Goal: Browse casually

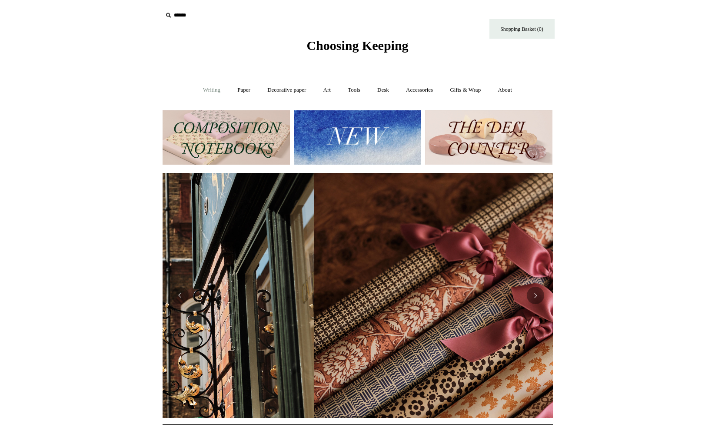
scroll to position [0, 781]
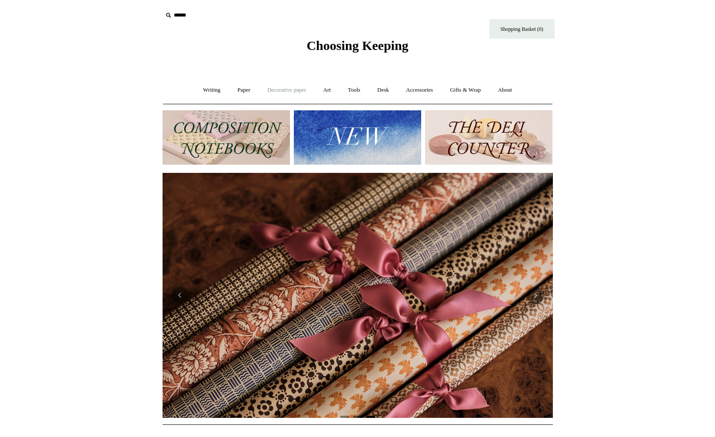
click at [279, 90] on link "Decorative paper +" at bounding box center [287, 90] width 54 height 23
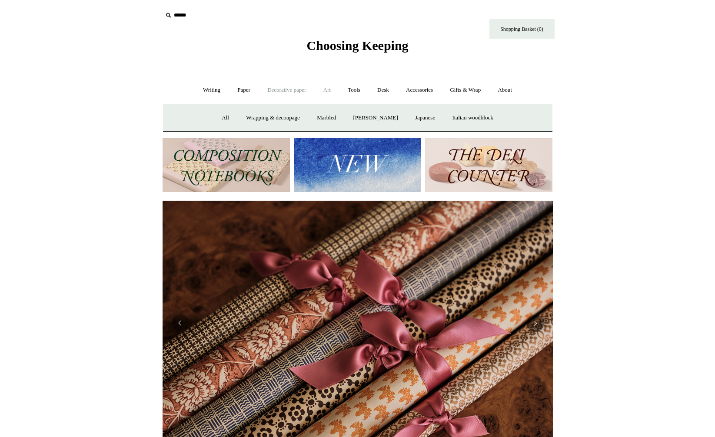
click at [328, 90] on link "Art +" at bounding box center [327, 90] width 23 height 23
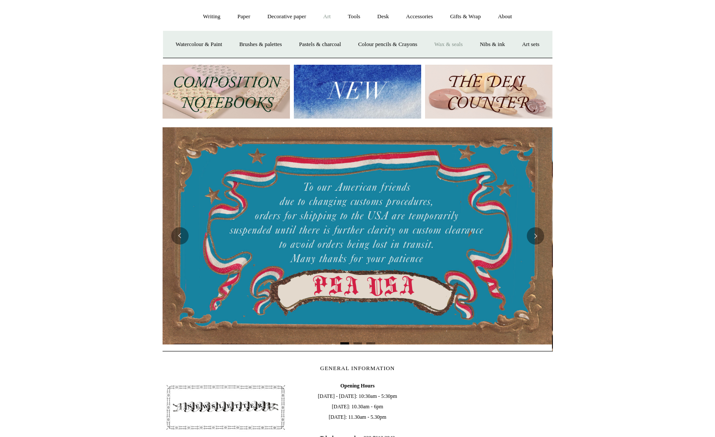
scroll to position [0, 0]
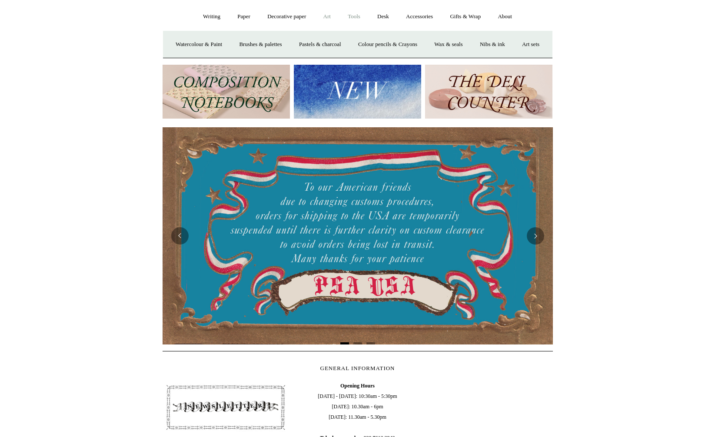
click at [357, 15] on link "Tools +" at bounding box center [354, 16] width 28 height 23
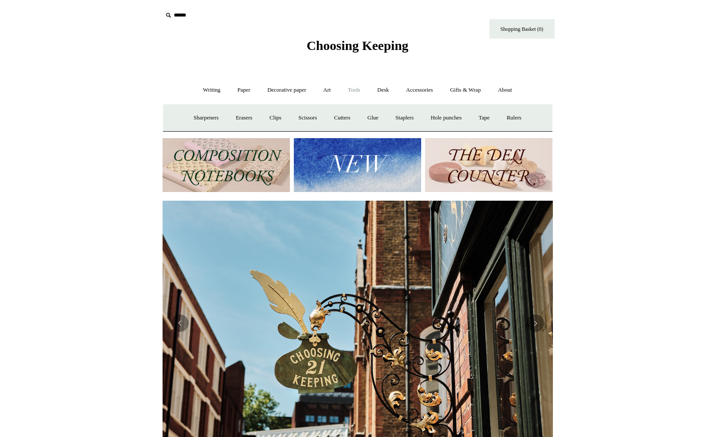
click at [351, 163] on img at bounding box center [357, 165] width 127 height 54
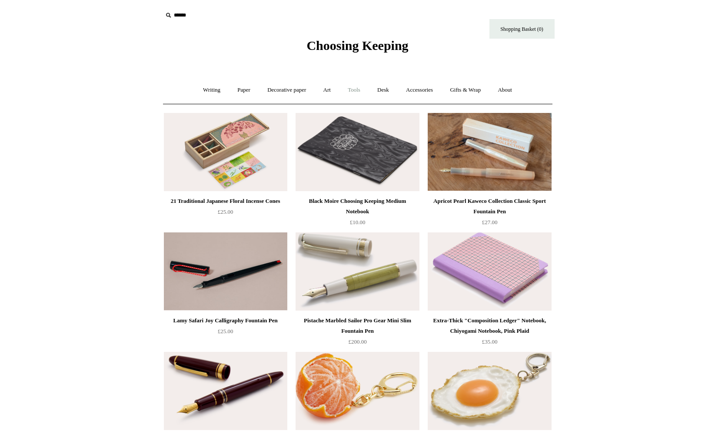
click at [353, 90] on link "Tools +" at bounding box center [354, 90] width 28 height 23
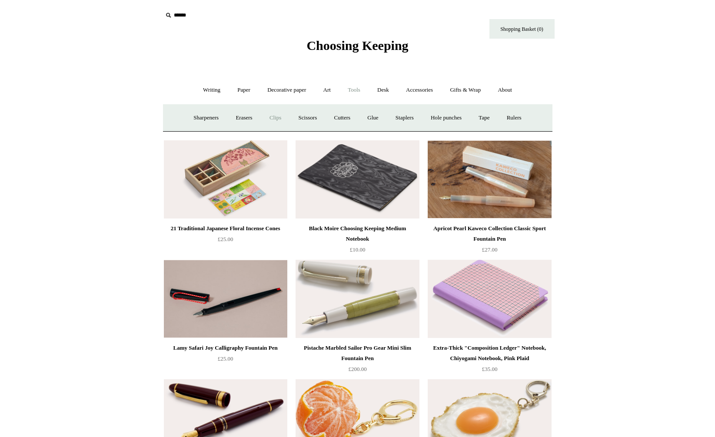
click at [270, 117] on link "Clips +" at bounding box center [275, 118] width 27 height 23
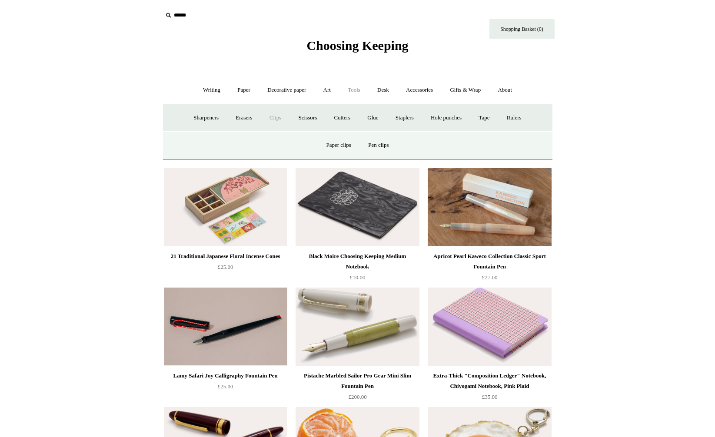
click at [274, 117] on link "Clips -" at bounding box center [275, 118] width 27 height 23
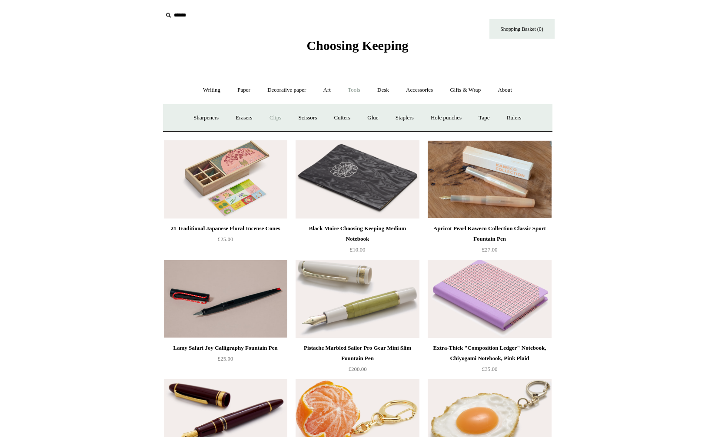
click at [274, 117] on link "Clips +" at bounding box center [275, 118] width 27 height 23
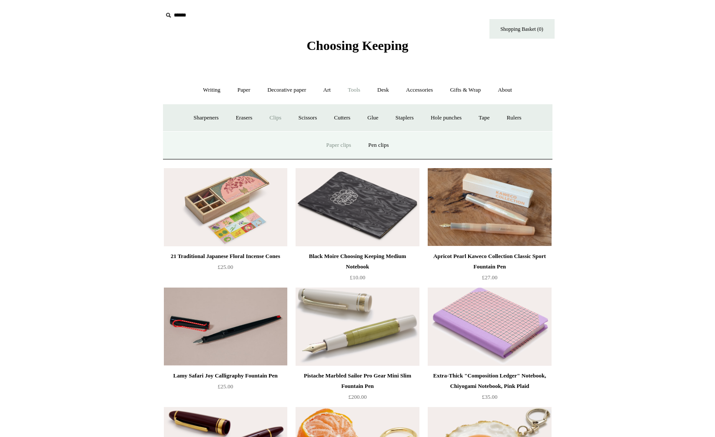
click at [340, 145] on link "Paper clips" at bounding box center [339, 145] width 40 height 23
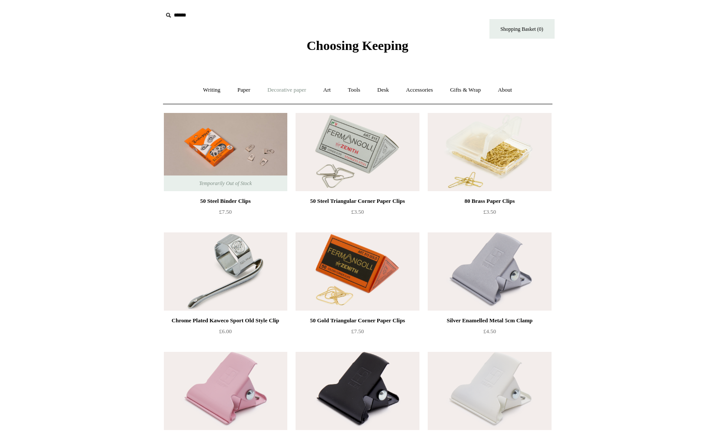
click at [283, 89] on link "Decorative paper +" at bounding box center [287, 90] width 54 height 23
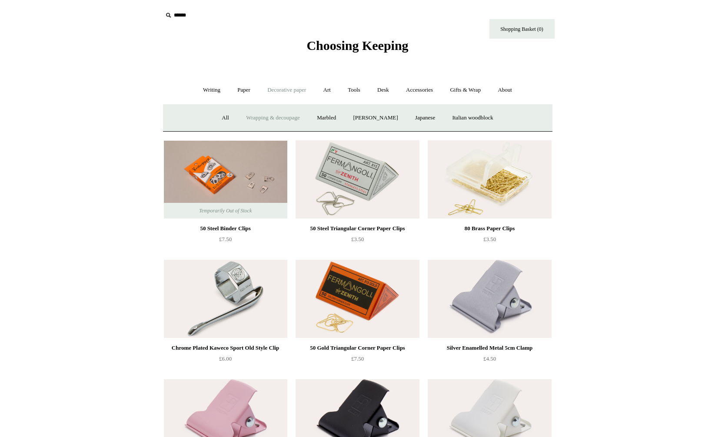
click at [255, 114] on link "Wrapping & decoupage" at bounding box center [273, 118] width 70 height 23
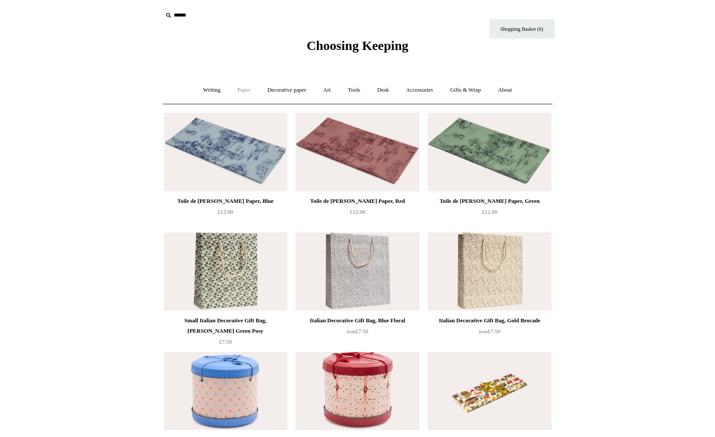
click at [242, 90] on link "Paper +" at bounding box center [244, 90] width 29 height 23
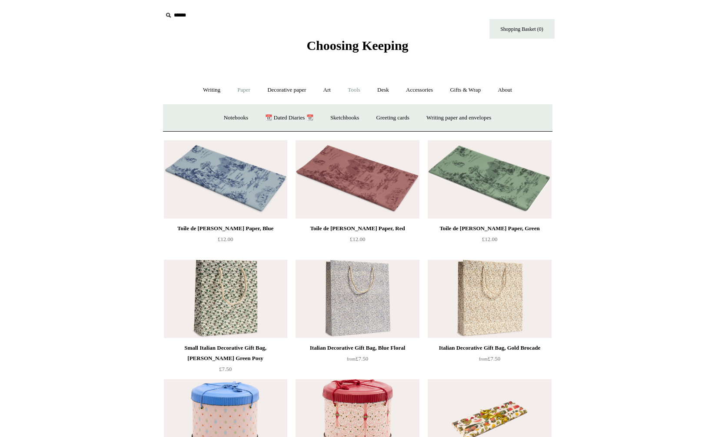
click at [360, 90] on link "Tools +" at bounding box center [354, 90] width 28 height 23
click at [494, 118] on link "Tape +" at bounding box center [484, 118] width 27 height 23
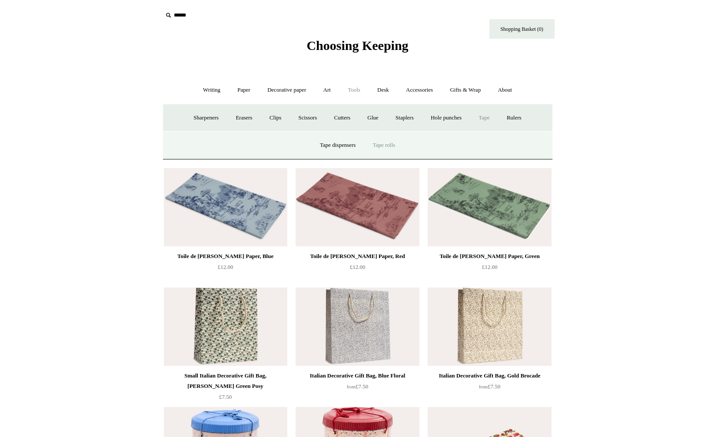
click at [384, 145] on link "Tape rolls" at bounding box center [384, 145] width 38 height 23
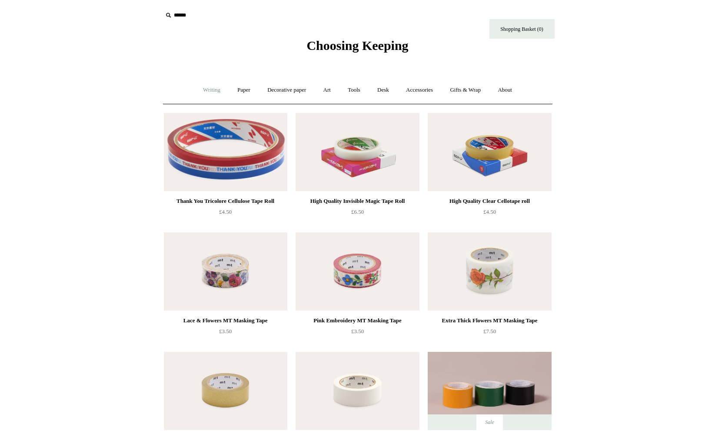
click at [205, 90] on link "Writing +" at bounding box center [211, 90] width 33 height 23
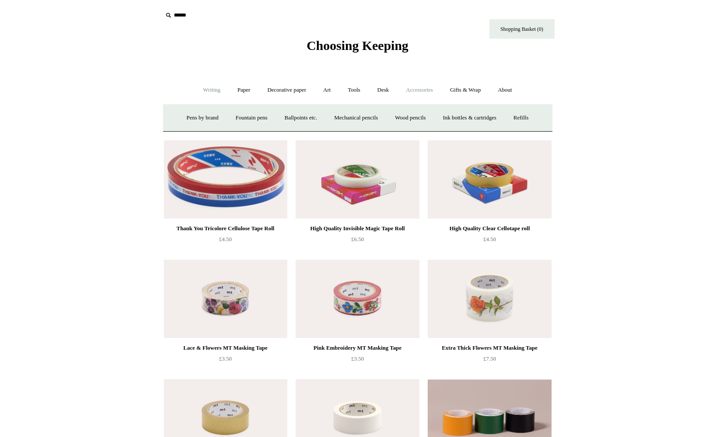
click at [423, 90] on link "Accessories +" at bounding box center [419, 90] width 43 height 23
click at [423, 91] on link "Accessories -" at bounding box center [419, 90] width 43 height 23
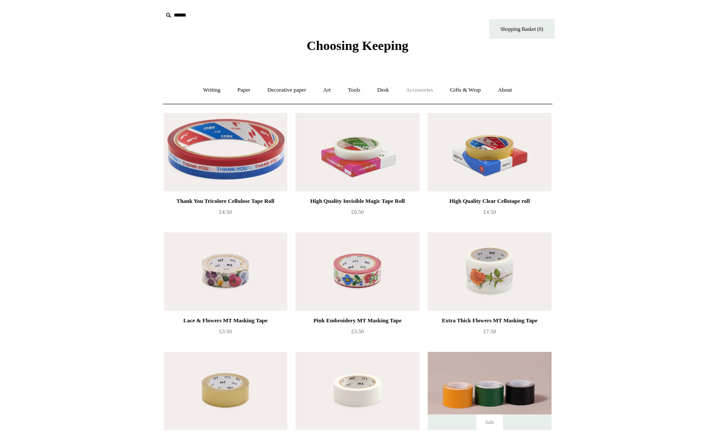
scroll to position [1, 0]
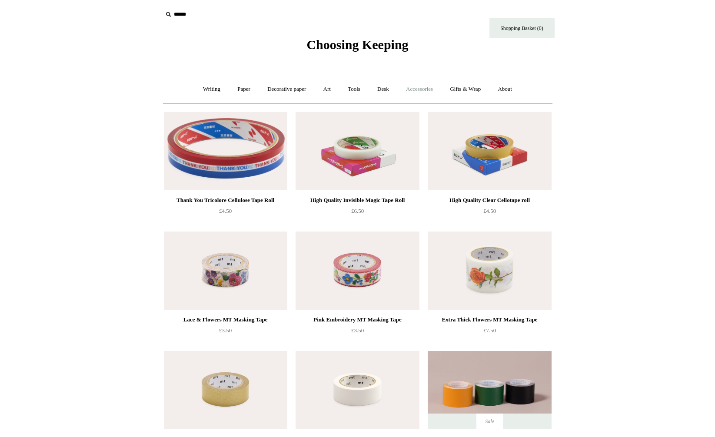
click at [423, 91] on link "Accessories +" at bounding box center [419, 89] width 43 height 23
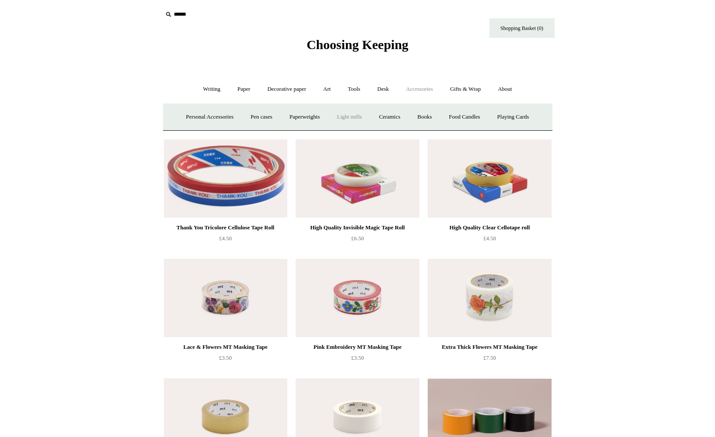
click at [342, 115] on link "Light mills" at bounding box center [349, 117] width 40 height 23
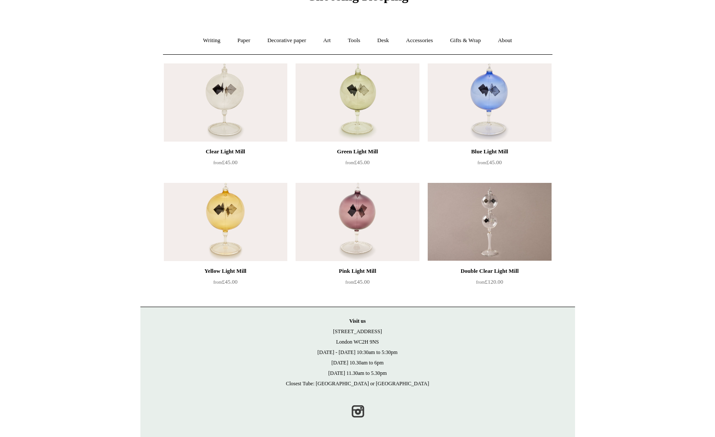
scroll to position [55, 0]
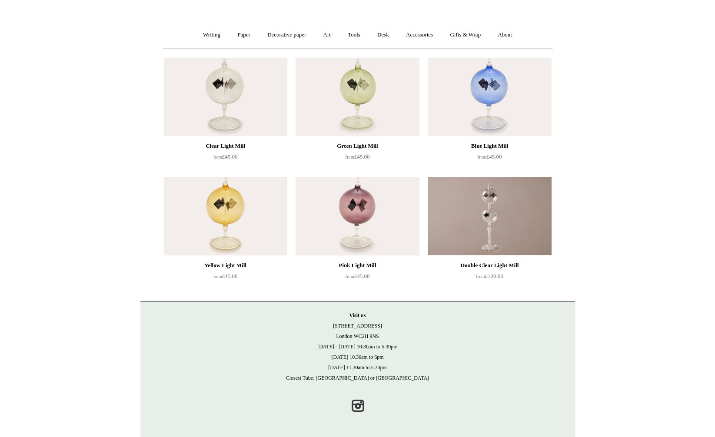
click at [500, 97] on img at bounding box center [489, 97] width 123 height 78
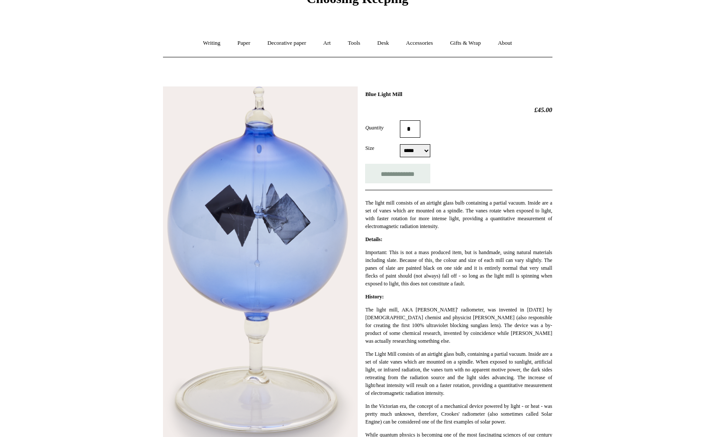
scroll to position [14, 0]
